Goal: Check status

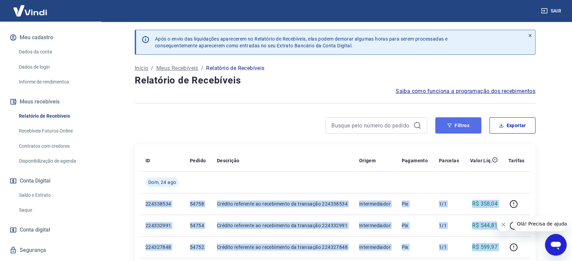
click at [452, 123] on button "Filtros" at bounding box center [459, 126] width 46 height 16
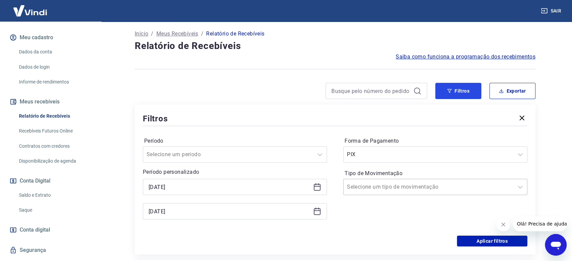
scroll to position [75, 0]
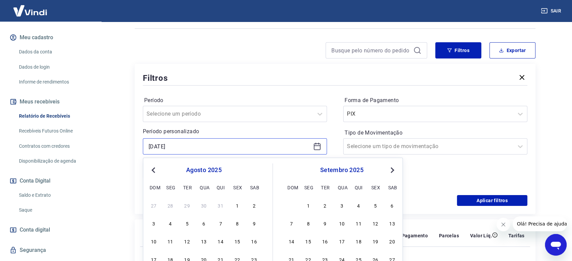
click at [219, 149] on input "[DATE]" at bounding box center [230, 147] width 162 height 10
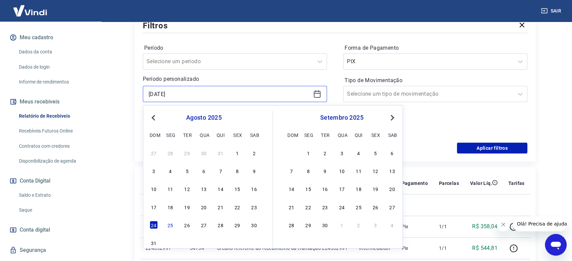
scroll to position [188, 0]
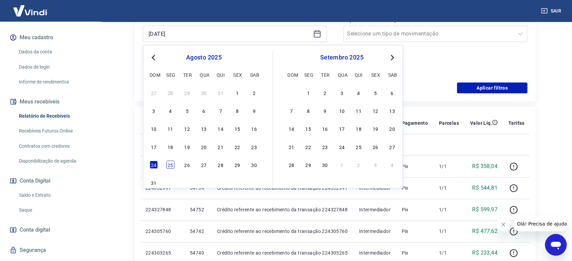
click at [170, 166] on div "25" at bounding box center [170, 165] width 8 height 8
type input "[DATE]"
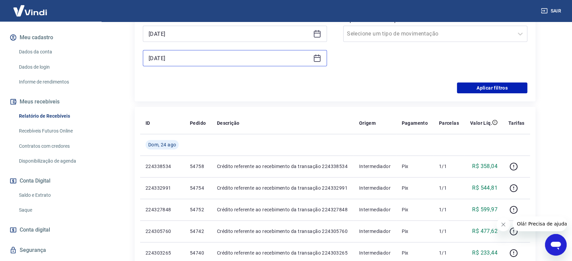
click at [185, 54] on input "[DATE]" at bounding box center [230, 58] width 162 height 10
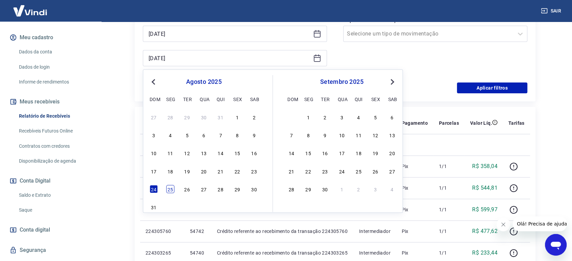
click at [167, 192] on div "25" at bounding box center [170, 189] width 8 height 8
type input "[DATE]"
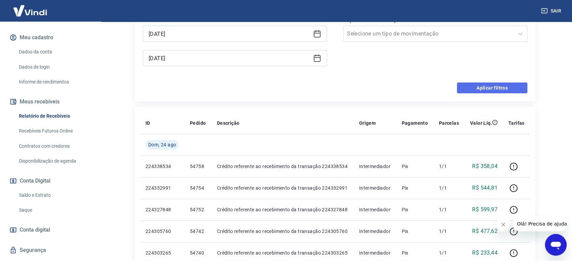
click at [495, 89] on button "Aplicar filtros" at bounding box center [492, 88] width 70 height 11
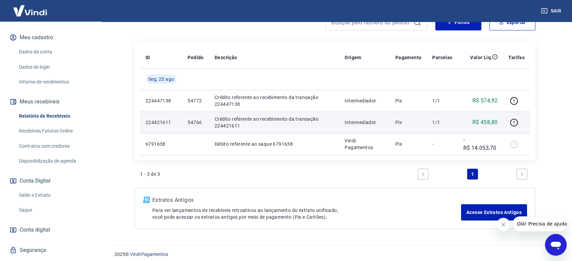
scroll to position [108, 0]
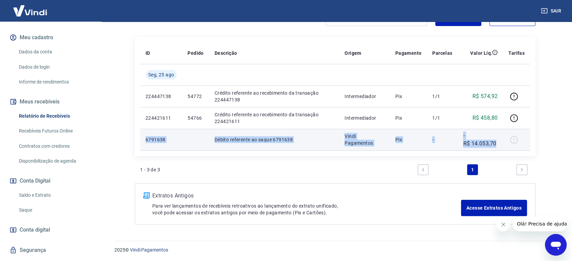
drag, startPoint x: 186, startPoint y: 144, endPoint x: 497, endPoint y: 146, distance: 310.9
click at [498, 146] on tr "6791638 Débito referente ao saque 6791638 Vindi Pagamentos Pix - -R$ 14.053,70" at bounding box center [335, 140] width 390 height 22
copy tr "6791638 Débito referente ao saque 6791638 Vindi Pagamentos Pix - -R$ 14.053,70"
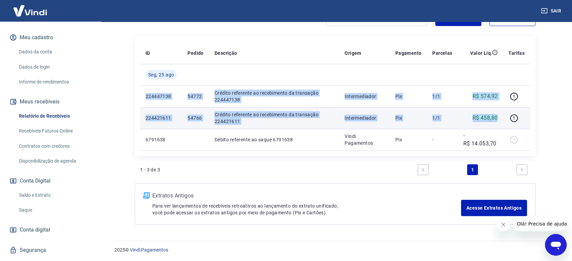
drag, startPoint x: 175, startPoint y: 93, endPoint x: 499, endPoint y: 116, distance: 324.6
click at [499, 116] on tbody "[DATE] 224447138 54772 Crédito referente ao recebimento da transação 224447138 …" at bounding box center [335, 107] width 390 height 87
copy tbody "224447138 54772 Crédito referente ao recebimento da transação 224447138 Interme…"
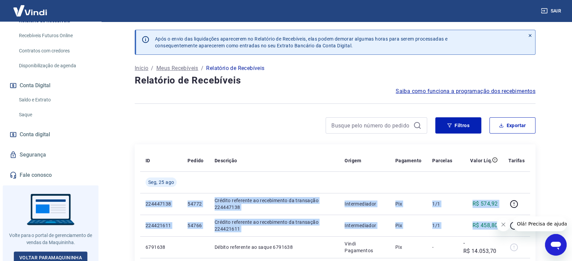
scroll to position [173, 0]
